Goal: Browse casually

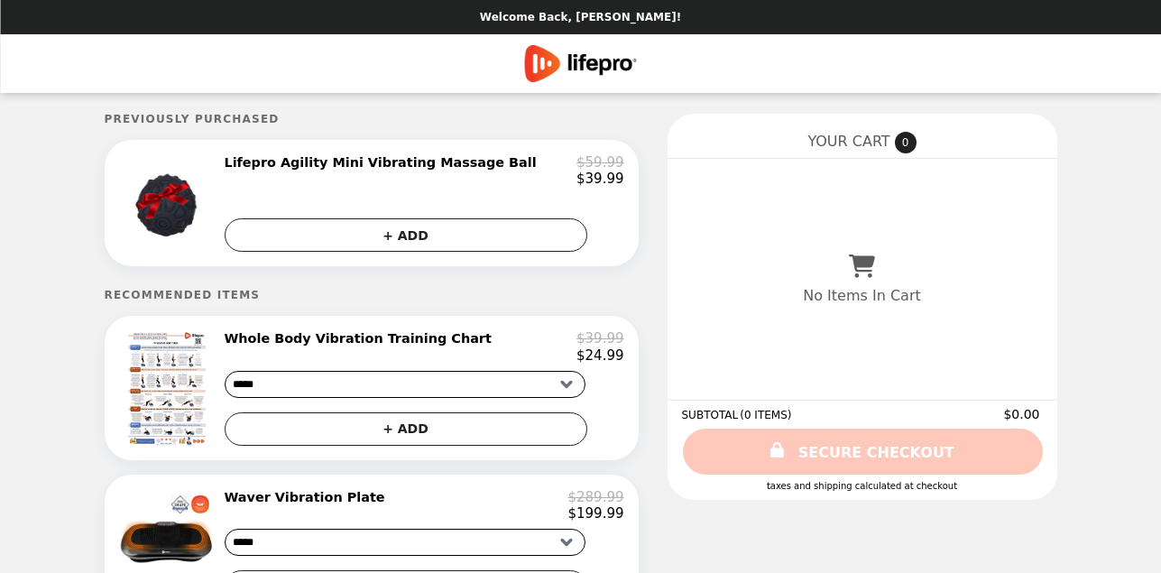
select select "*****"
click at [590, 63] on img "Main" at bounding box center [580, 63] width 113 height 37
select select "*****"
click at [586, 64] on img "Main" at bounding box center [580, 63] width 113 height 37
